Goal: Task Accomplishment & Management: Complete application form

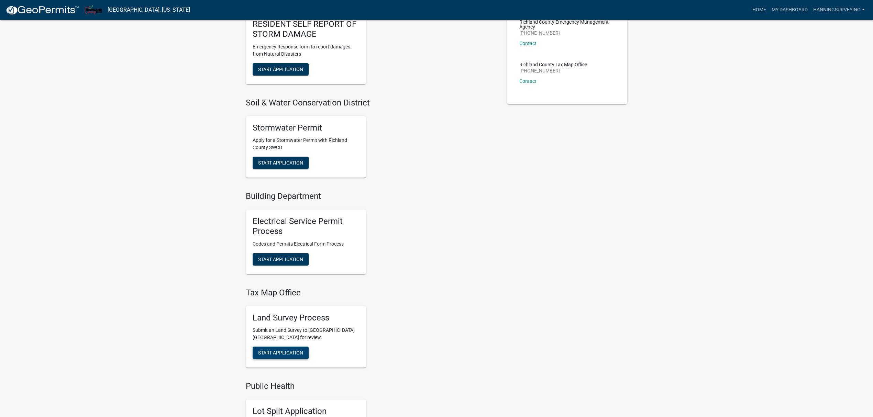
scroll to position [183, 0]
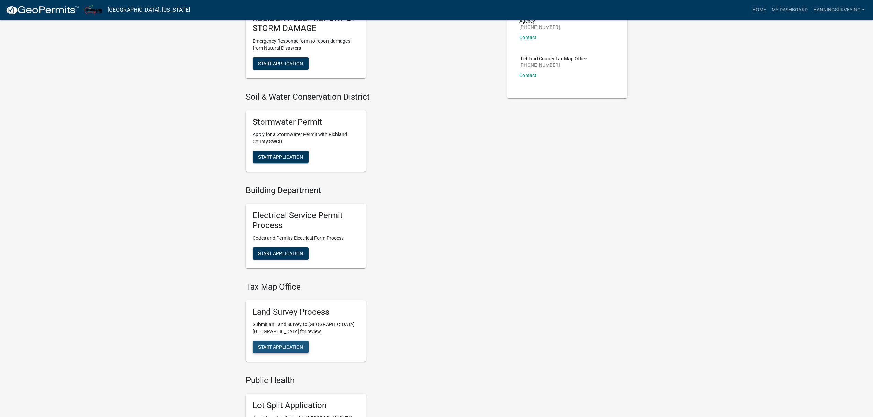
click at [282, 348] on span "Start Application" at bounding box center [280, 348] width 45 height 6
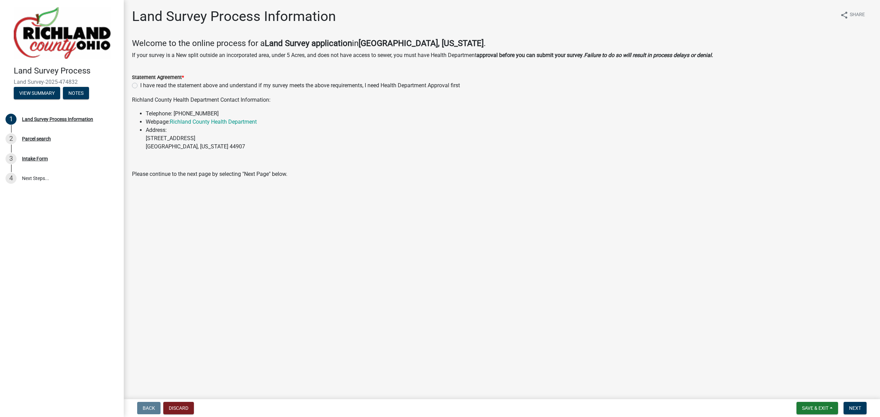
click at [136, 89] on div "I have read the statement above and understand if my survey meets the above req…" at bounding box center [502, 85] width 740 height 8
click at [140, 86] on label "I have read the statement above and understand if my survey meets the above req…" at bounding box center [300, 85] width 320 height 8
click at [140, 86] on input "I have read the statement above and understand if my survey meets the above req…" at bounding box center [142, 83] width 4 height 4
radio input "true"
click at [857, 407] on span "Next" at bounding box center [855, 409] width 12 height 6
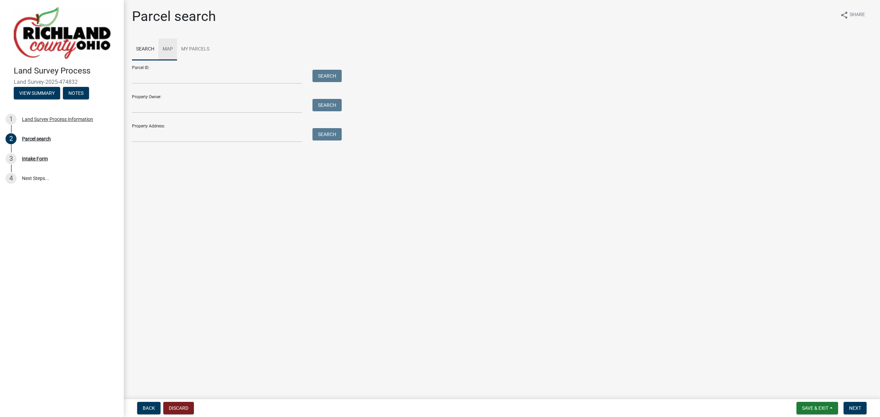
click at [163, 48] on link "Map" at bounding box center [168, 50] width 19 height 22
click at [472, 194] on div at bounding box center [502, 146] width 740 height 172
click at [408, 143] on div at bounding box center [502, 146] width 740 height 172
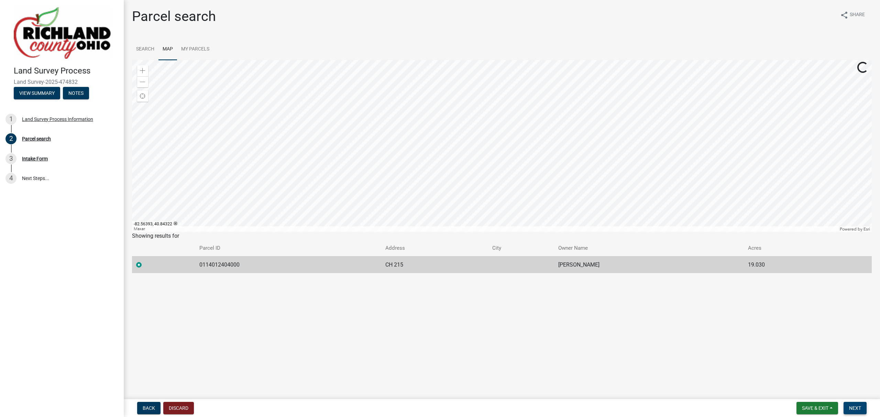
click at [853, 410] on span "Next" at bounding box center [855, 409] width 12 height 6
click at [862, 410] on button "Next" at bounding box center [855, 408] width 23 height 12
click at [855, 412] on button "Next" at bounding box center [855, 408] width 23 height 12
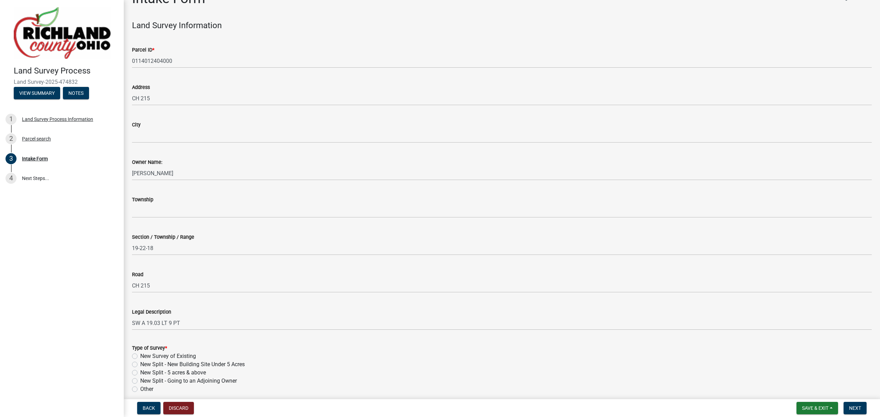
scroll to position [91, 0]
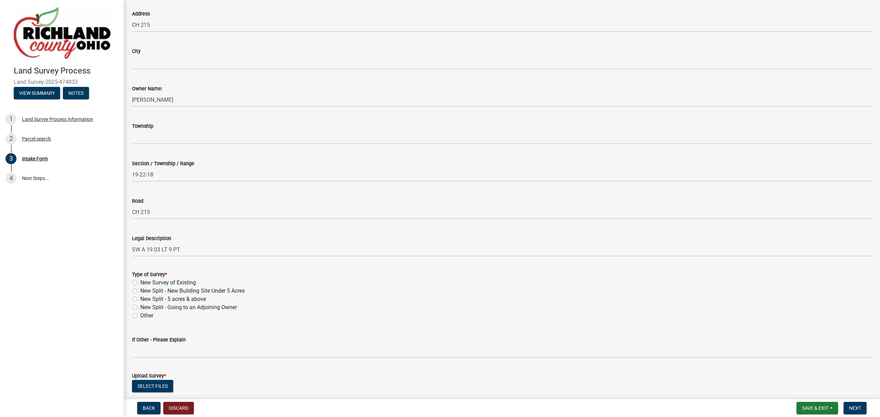
click at [136, 279] on div "New Survey of Existing" at bounding box center [502, 283] width 740 height 8
click at [140, 280] on label "New Survey of Existing" at bounding box center [168, 283] width 56 height 8
click at [140, 280] on input "New Survey of Existing" at bounding box center [142, 281] width 4 height 4
radio input "true"
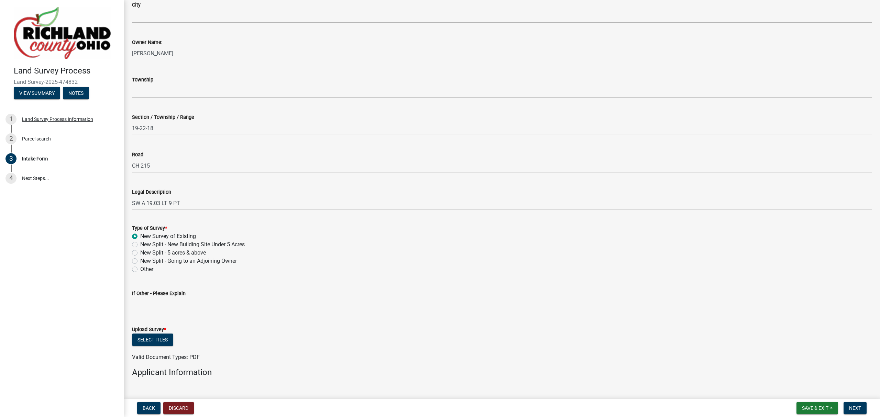
scroll to position [183, 0]
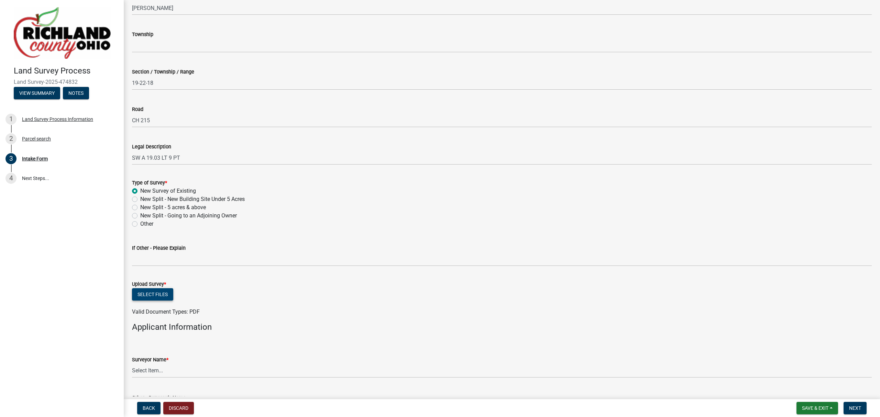
click at [160, 293] on button "Select files" at bounding box center [152, 295] width 41 height 12
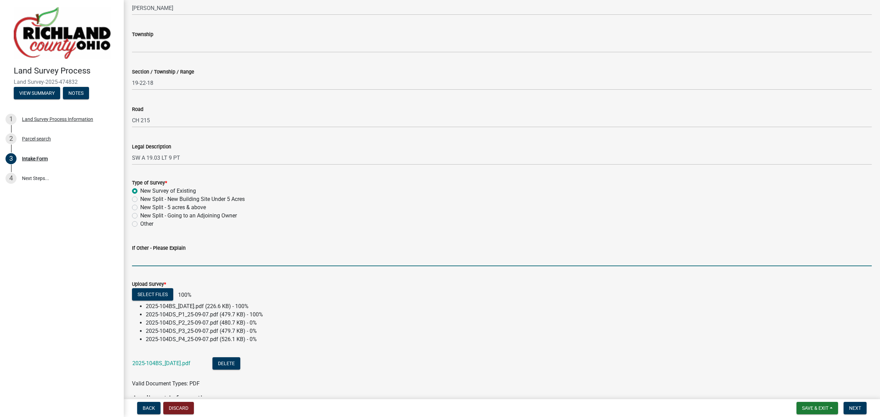
click at [178, 260] on input "If Other - Please Explain" at bounding box center [502, 259] width 740 height 14
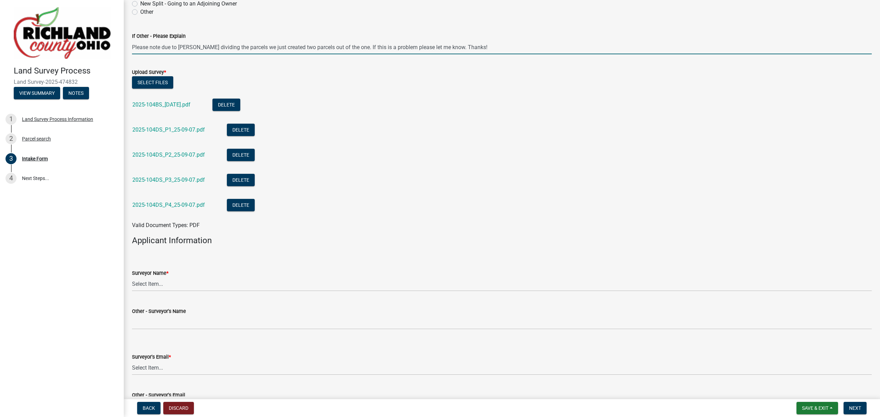
scroll to position [413, 0]
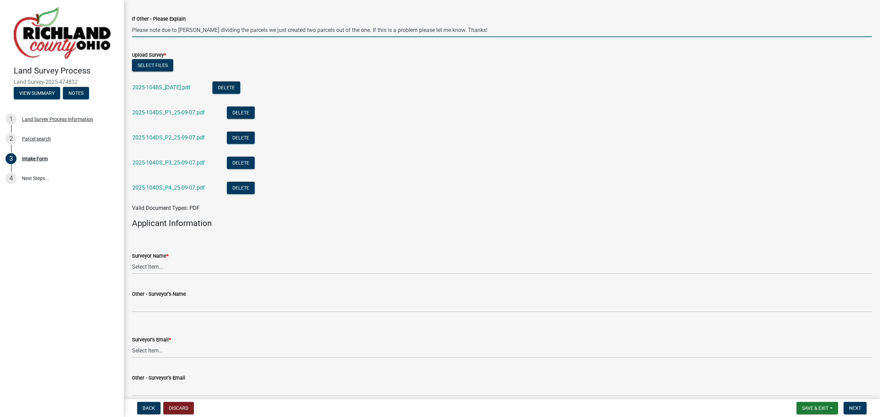
type input "Please note due to [PERSON_NAME] dividing the parcels we just created two parce…"
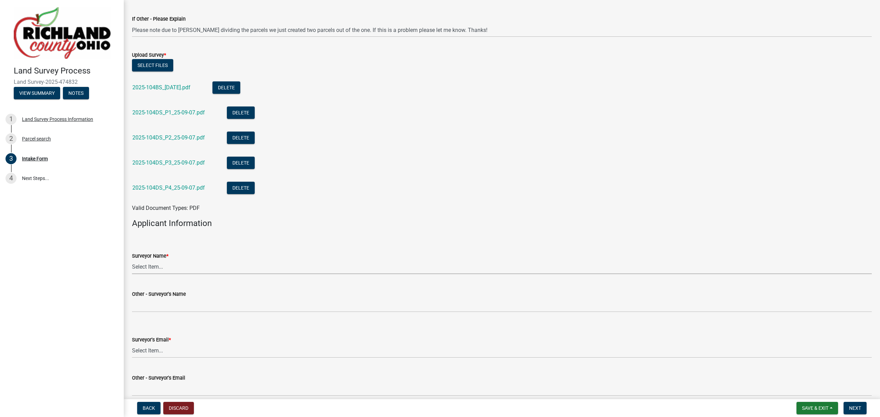
click at [168, 268] on select "Select Item... [PERSON_NAME], [PERSON_NAME], [PERSON_NAME], [PERSON_NAME], [PER…" at bounding box center [502, 267] width 740 height 14
click at [132, 260] on select "Select Item... [PERSON_NAME], [PERSON_NAME], [PERSON_NAME], [PERSON_NAME], [PER…" at bounding box center [502, 267] width 740 height 14
select select "7b47133c-cc1d-4ae1-826f-23734389caf2"
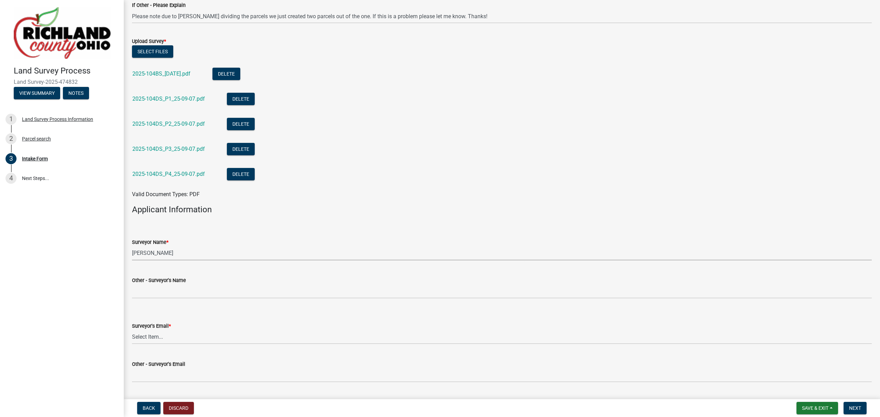
scroll to position [458, 0]
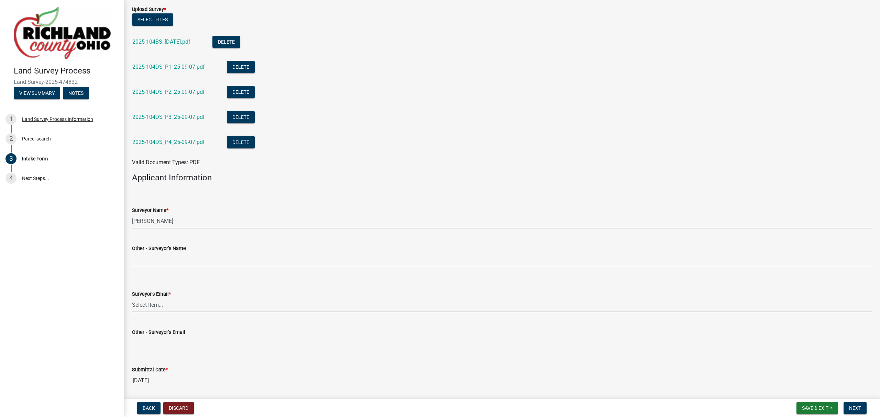
click at [165, 303] on select "Select Item... [EMAIL_ADDRESS][DOMAIN_NAME] [EMAIL_ADDRESS][DOMAIN_NAME] [EMAIL…" at bounding box center [502, 305] width 740 height 14
click at [132, 298] on select "Select Item... [EMAIL_ADDRESS][DOMAIN_NAME] [EMAIL_ADDRESS][DOMAIN_NAME] [EMAIL…" at bounding box center [502, 305] width 740 height 14
select select "f2d55033-5569-4fff-92a2-440fd2ab0b2e"
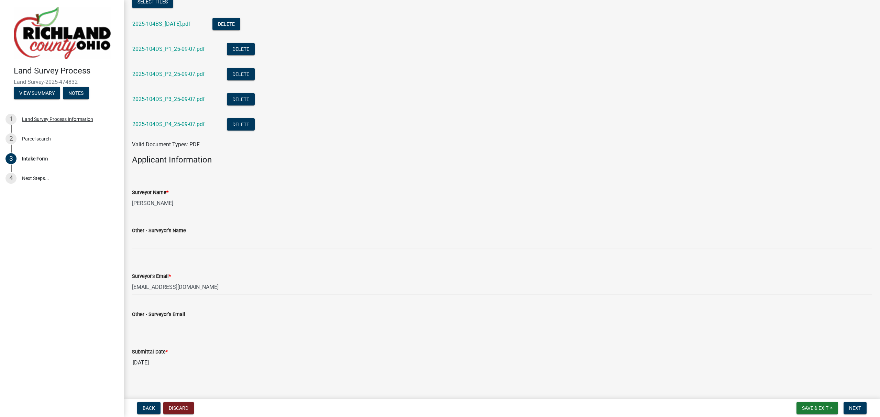
scroll to position [481, 0]
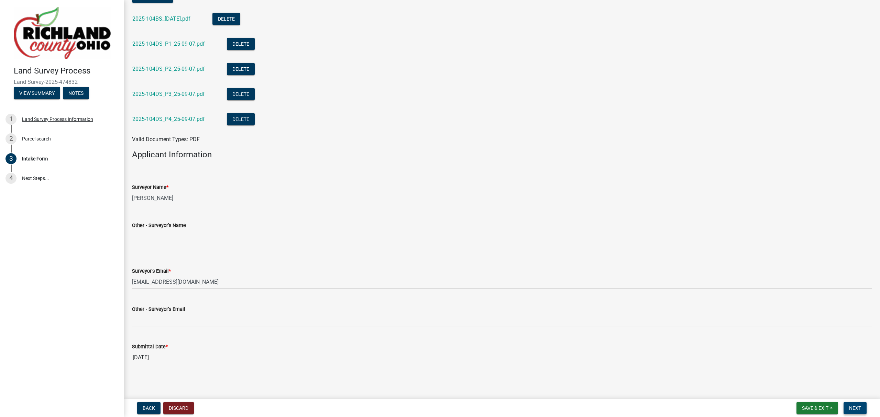
click at [861, 409] on span "Next" at bounding box center [855, 409] width 12 height 6
